Goal: Task Accomplishment & Management: Complete application form

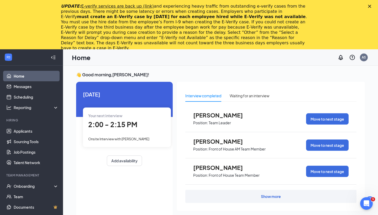
click at [370, 6] on polygon "Close" at bounding box center [369, 6] width 3 height 3
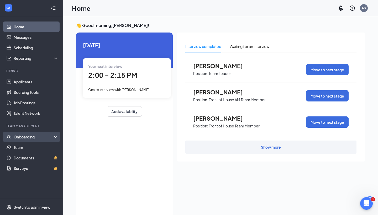
click at [43, 138] on div "Onboarding" at bounding box center [34, 136] width 40 height 5
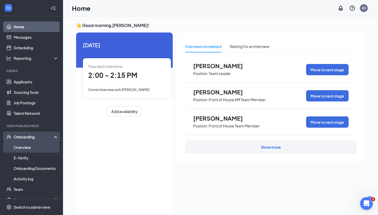
click at [43, 147] on link "Overview" at bounding box center [36, 147] width 45 height 10
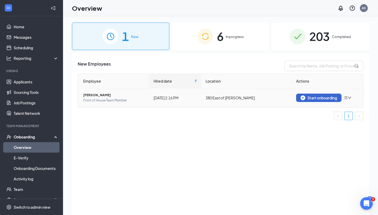
click at [304, 96] on img "button" at bounding box center [303, 98] width 5 height 5
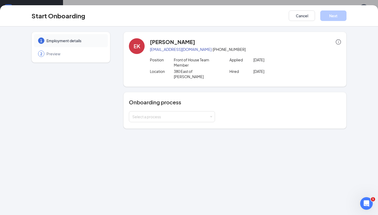
click at [144, 106] on div "Onboarding process Select a process" at bounding box center [235, 111] width 212 height 24
click at [144, 114] on div "Select a process" at bounding box center [170, 116] width 77 height 5
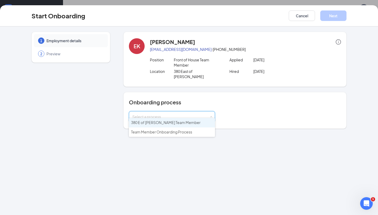
click at [147, 124] on span "380 E of [PERSON_NAME] Team Member" at bounding box center [166, 122] width 70 height 5
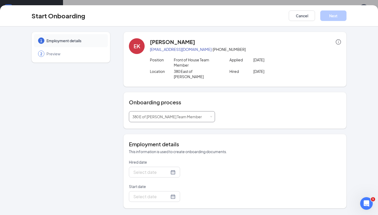
type input "[DATE]"
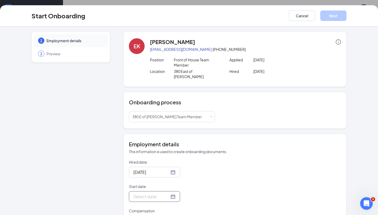
click at [171, 193] on div at bounding box center [154, 196] width 42 height 7
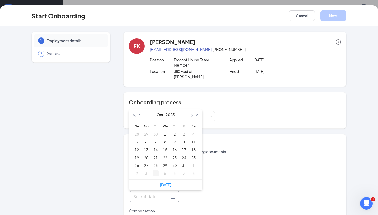
type input "[DATE]"
click at [146, 155] on div "20" at bounding box center [146, 158] width 6 height 6
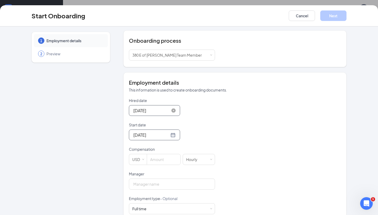
scroll to position [64, 0]
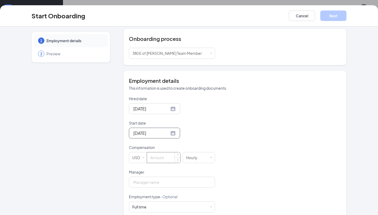
click at [156, 154] on input at bounding box center [163, 158] width 33 height 10
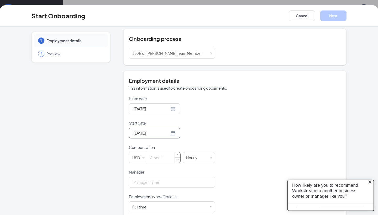
scroll to position [0, 0]
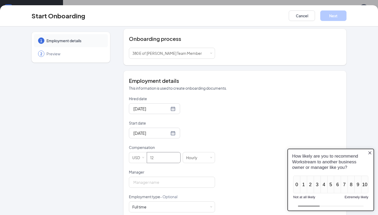
type input "12"
click at [208, 136] on form "Hired date [DATE] Start date [DATE] [DATE] Su Mo Tu We Th Fr Sa 28 29 30 1 2 3 …" at bounding box center [172, 182] width 86 height 172
click at [178, 181] on input "Manager" at bounding box center [172, 182] width 86 height 11
type input "a"
type input "[PERSON_NAME]"
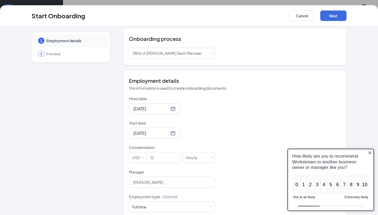
click at [200, 128] on div "[DATE]" at bounding box center [172, 133] width 86 height 11
click at [371, 154] on icon "Close button" at bounding box center [370, 153] width 4 height 4
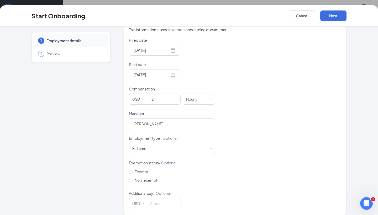
scroll to position [20, 0]
click at [132, 179] on input "Non-exempt" at bounding box center [131, 181] width 4 height 4
radio input "true"
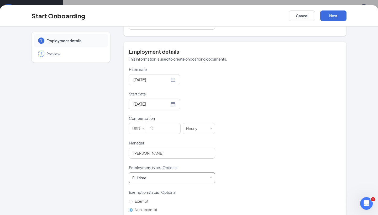
scroll to position [90, 0]
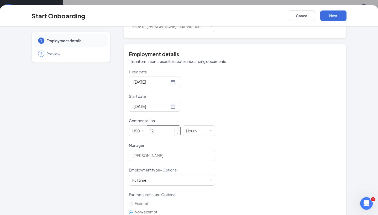
click at [170, 129] on input "12" at bounding box center [163, 131] width 33 height 10
click at [201, 109] on form "Hired date [DATE] Start date [DATE] [DATE] Su Mo Tu We Th Fr Sa 28 29 30 1 2 3 …" at bounding box center [172, 155] width 86 height 172
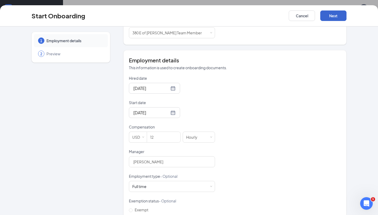
click at [327, 12] on button "Next" at bounding box center [333, 15] width 26 height 10
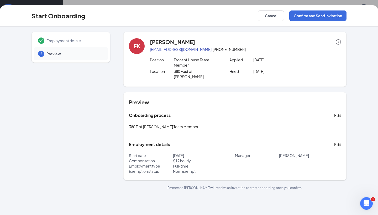
scroll to position [21, 0]
click at [314, 19] on button "Confirm and Send Invitation" at bounding box center [317, 15] width 57 height 10
